Goal: Find specific page/section: Find specific page/section

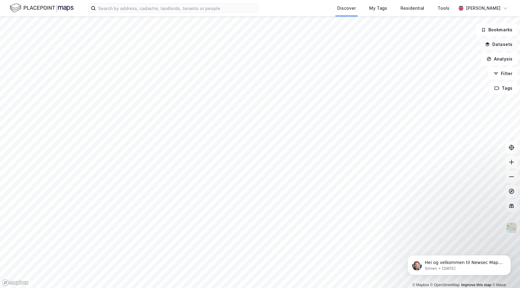
click at [489, 47] on button "Datasets" at bounding box center [498, 44] width 38 height 12
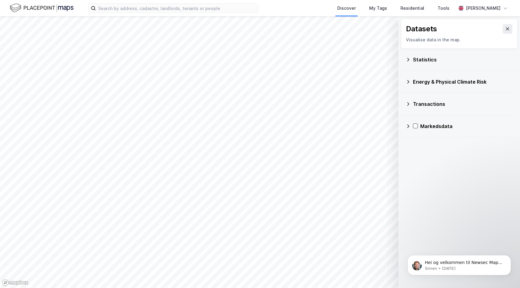
click at [406, 59] on icon at bounding box center [407, 59] width 5 height 5
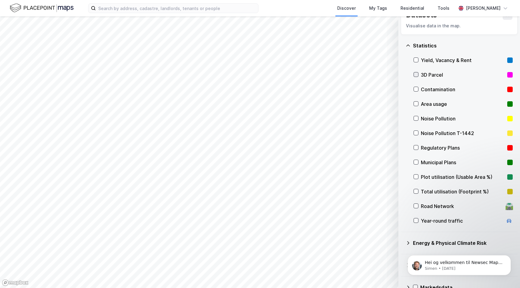
scroll to position [15, 0]
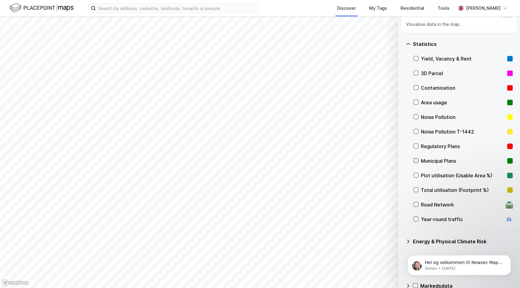
click at [417, 160] on icon at bounding box center [415, 160] width 4 height 4
click at [369, 273] on button "Show" at bounding box center [366, 272] width 50 height 10
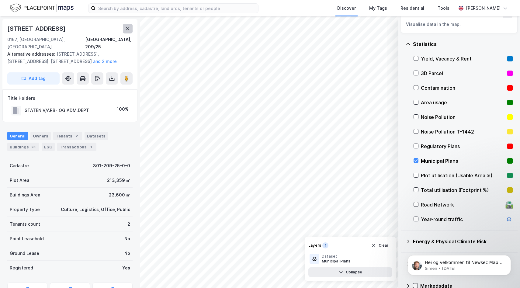
click at [125, 29] on icon at bounding box center [127, 28] width 5 height 5
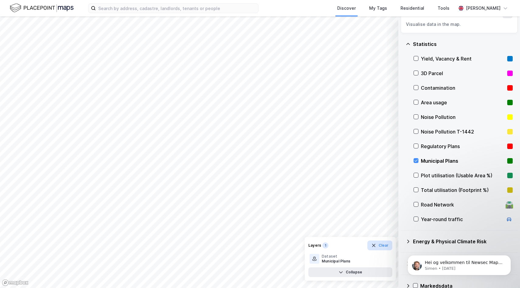
click at [376, 246] on button "Clear" at bounding box center [379, 245] width 25 height 10
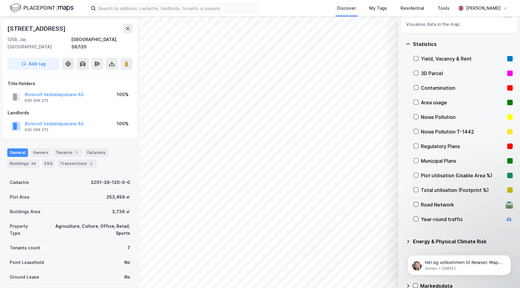
click at [259, 2] on div "Discover My Tags Residential Tools [PERSON_NAME] © Mapbox © OpenStreetMap Impro…" at bounding box center [260, 144] width 520 height 288
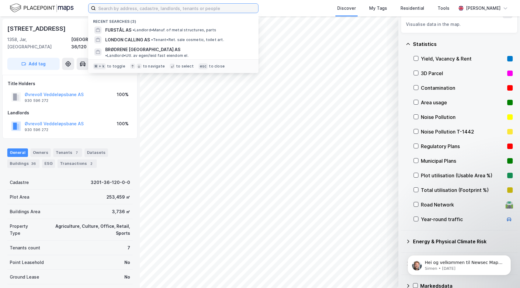
click at [265, 78] on div "Recent searches (3) FURSTÅL AS • Landlord • Manuf. of metal structures, parts […" at bounding box center [260, 144] width 520 height 288
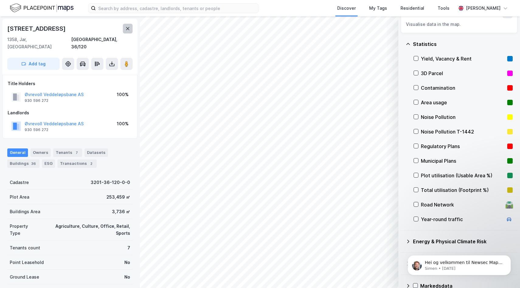
click at [128, 29] on icon at bounding box center [127, 28] width 3 height 3
